Goal: Check status

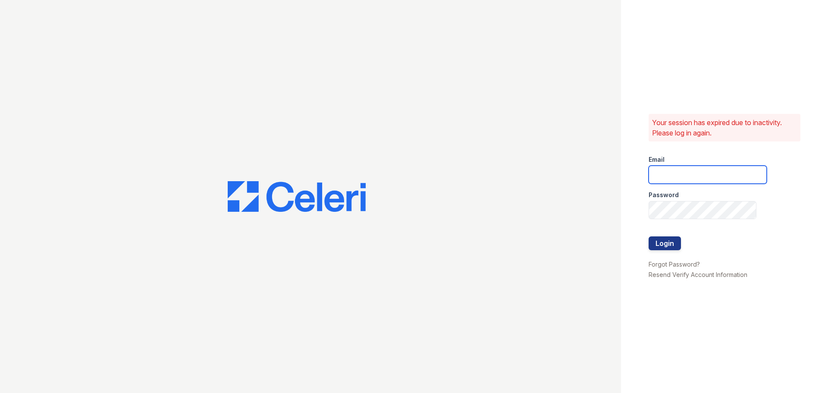
click at [674, 171] on input "email" at bounding box center [708, 175] width 118 height 18
type input "[EMAIL_ADDRESS][DOMAIN_NAME]"
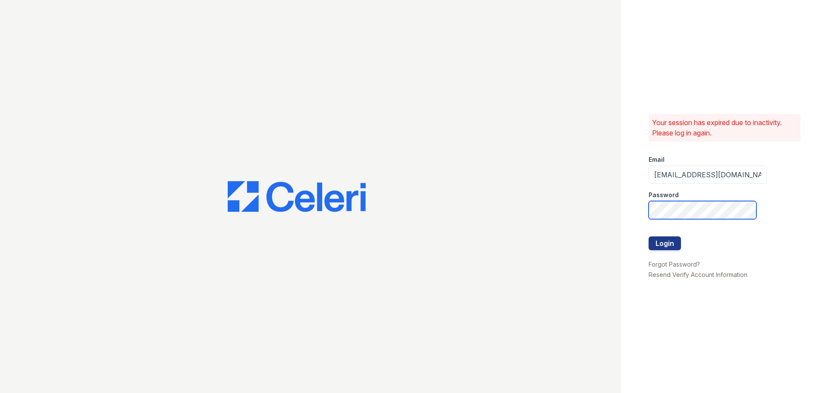
click at [649, 236] on button "Login" at bounding box center [665, 243] width 32 height 14
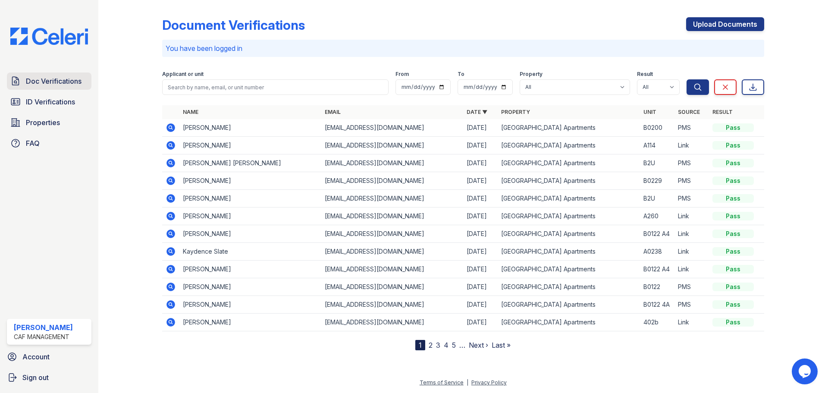
click at [40, 79] on span "Doc Verifications" at bounding box center [54, 81] width 56 height 10
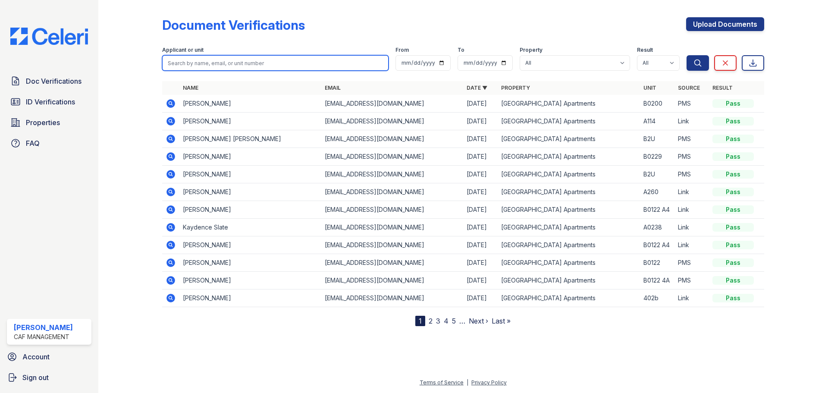
click at [211, 67] on input "search" at bounding box center [275, 63] width 226 height 16
type input "Noah"
click at [687, 55] on button "Search" at bounding box center [698, 63] width 22 height 16
